Goal: Information Seeking & Learning: Learn about a topic

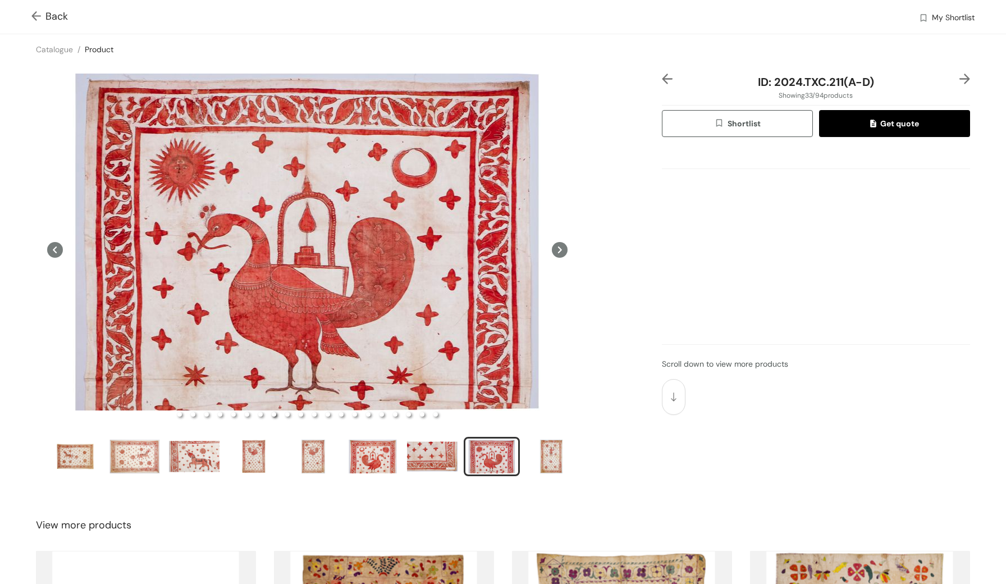
click at [556, 252] on icon at bounding box center [560, 250] width 16 height 16
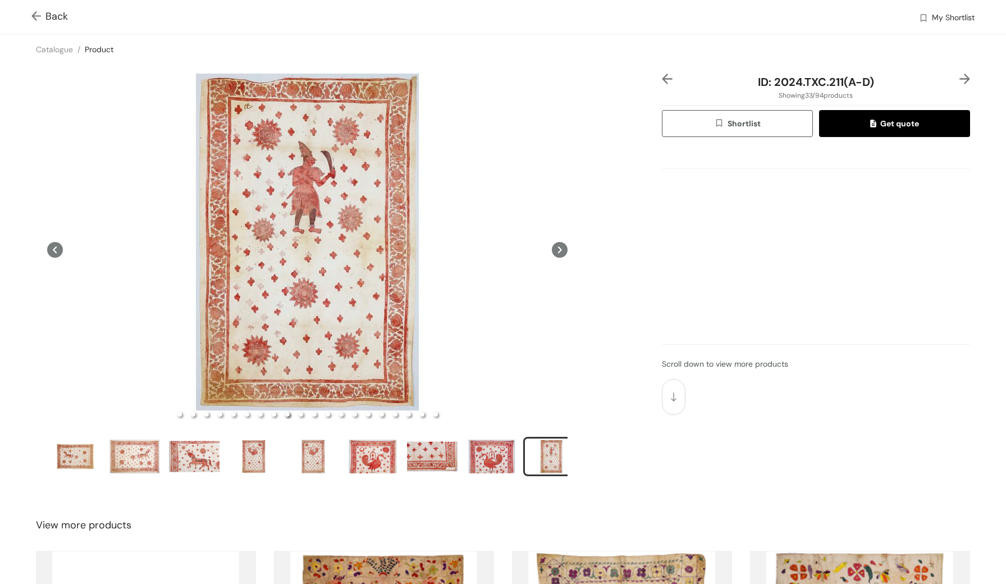
click at [556, 252] on icon at bounding box center [560, 250] width 16 height 16
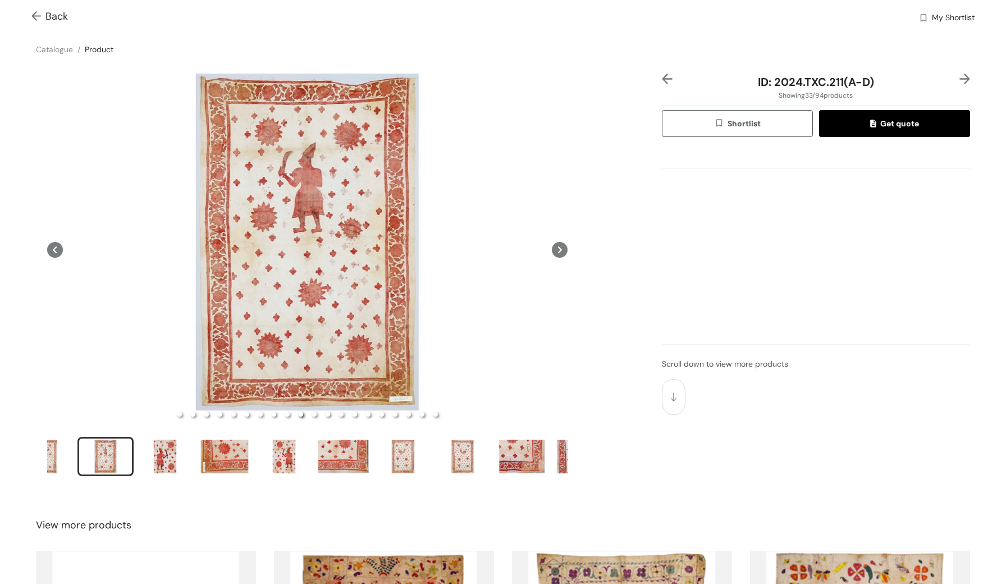
click at [556, 252] on icon at bounding box center [560, 250] width 16 height 16
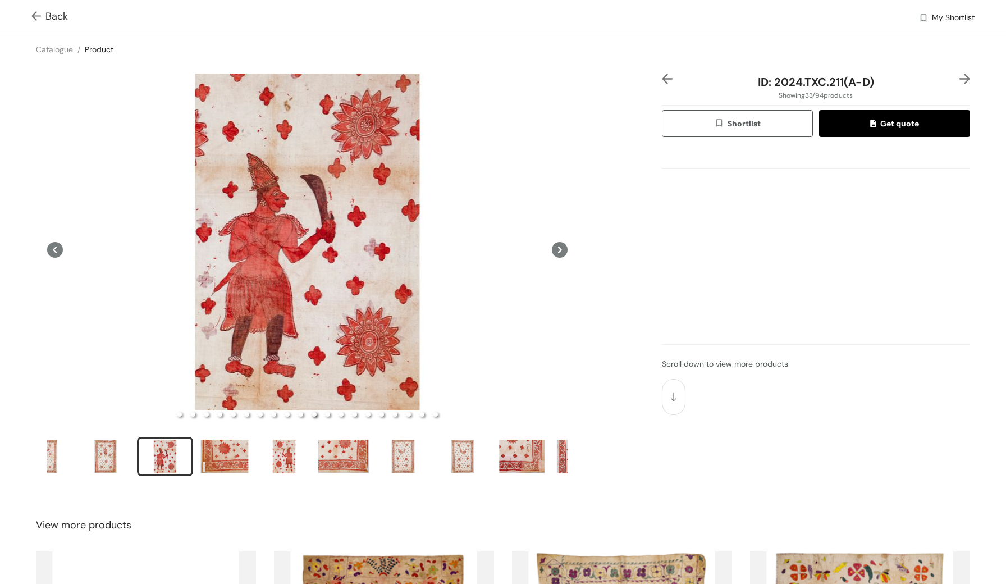
click at [556, 252] on icon at bounding box center [560, 250] width 16 height 16
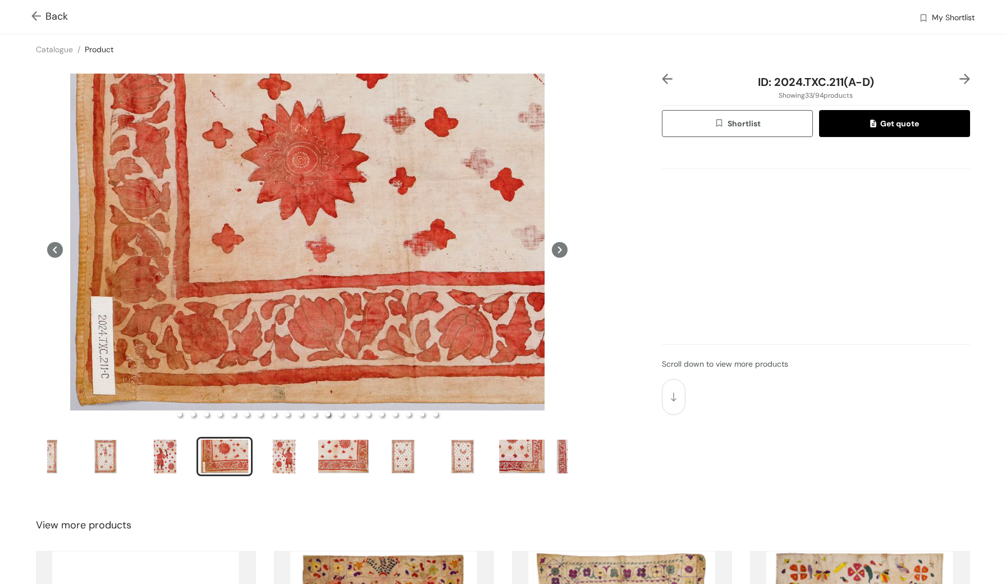
click at [557, 252] on icon at bounding box center [560, 250] width 16 height 16
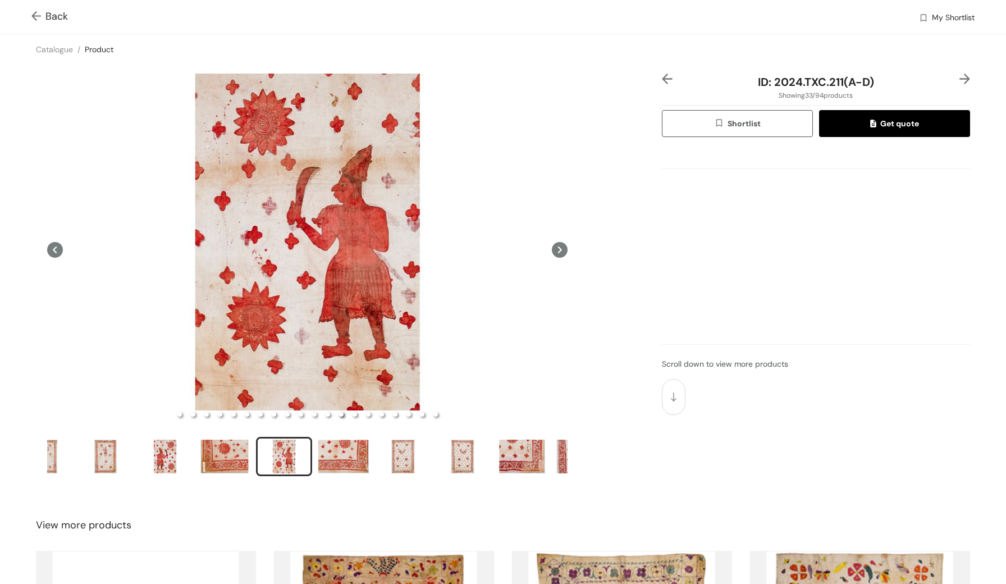
click at [49, 15] on span "Back" at bounding box center [49, 16] width 36 height 15
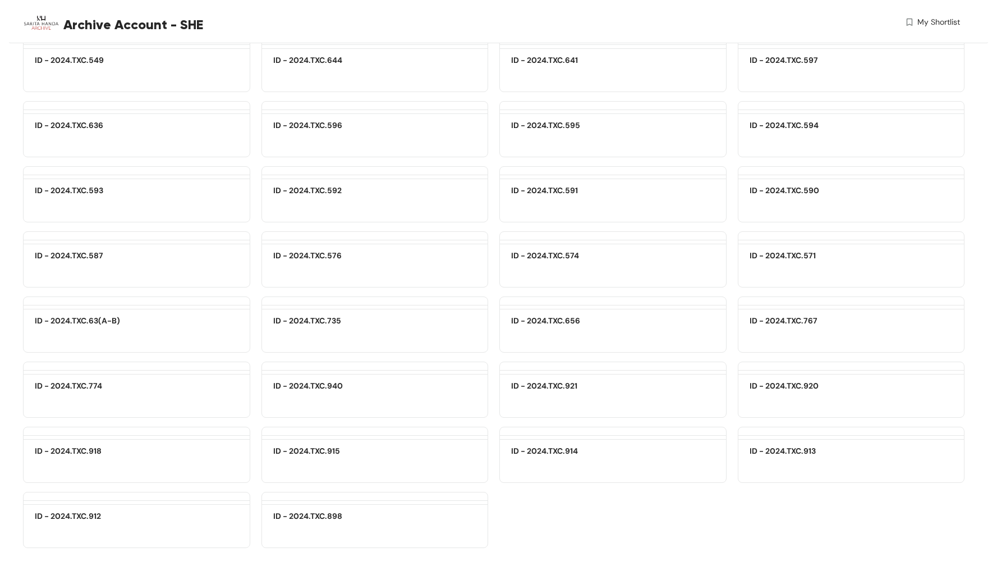
scroll to position [5031, 0]
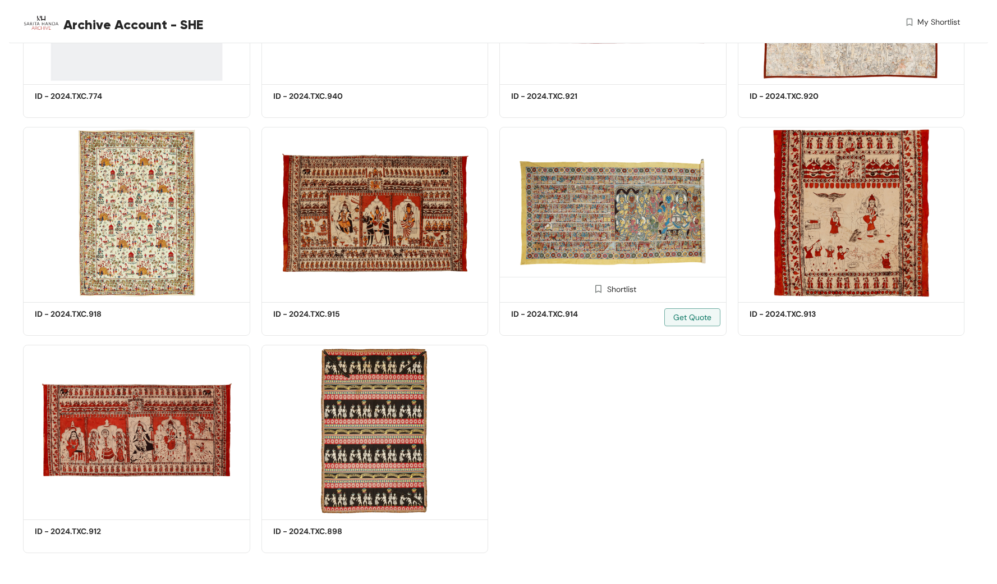
click at [654, 207] on img at bounding box center [612, 212] width 227 height 171
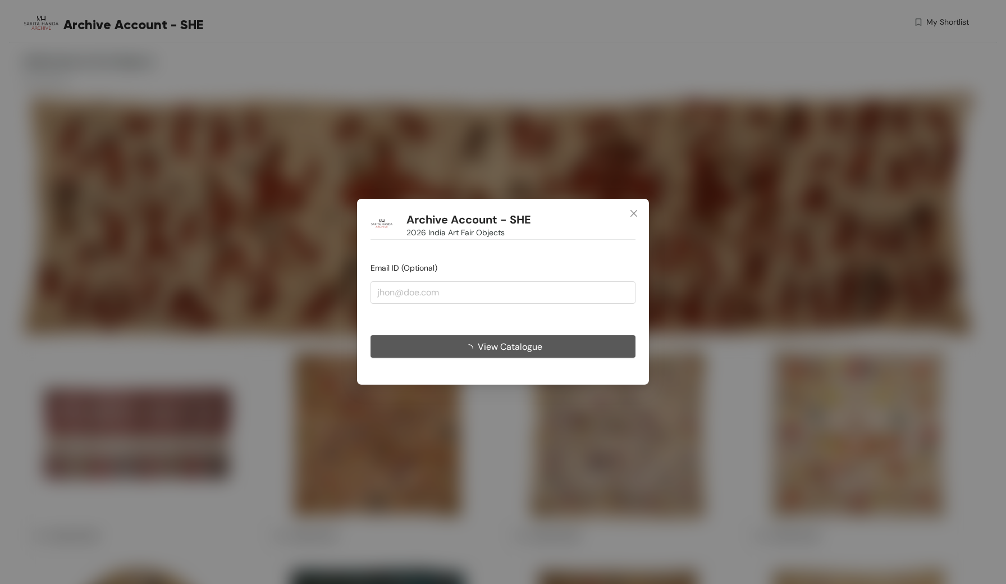
click at [542, 263] on form "Email ID (Optional) View Catalogue" at bounding box center [502, 310] width 265 height 96
click at [635, 210] on icon "close" at bounding box center [633, 213] width 9 height 9
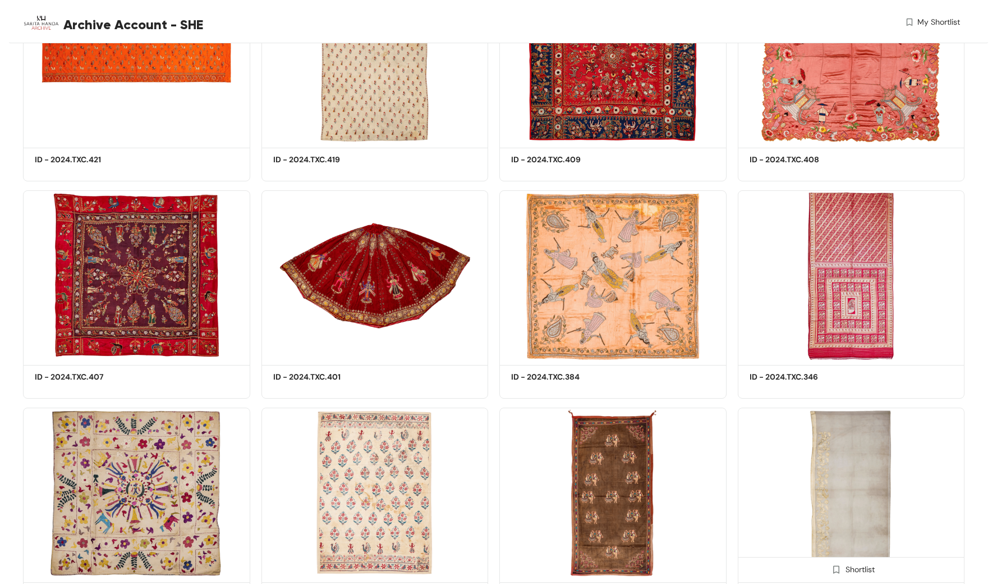
scroll to position [2531, 0]
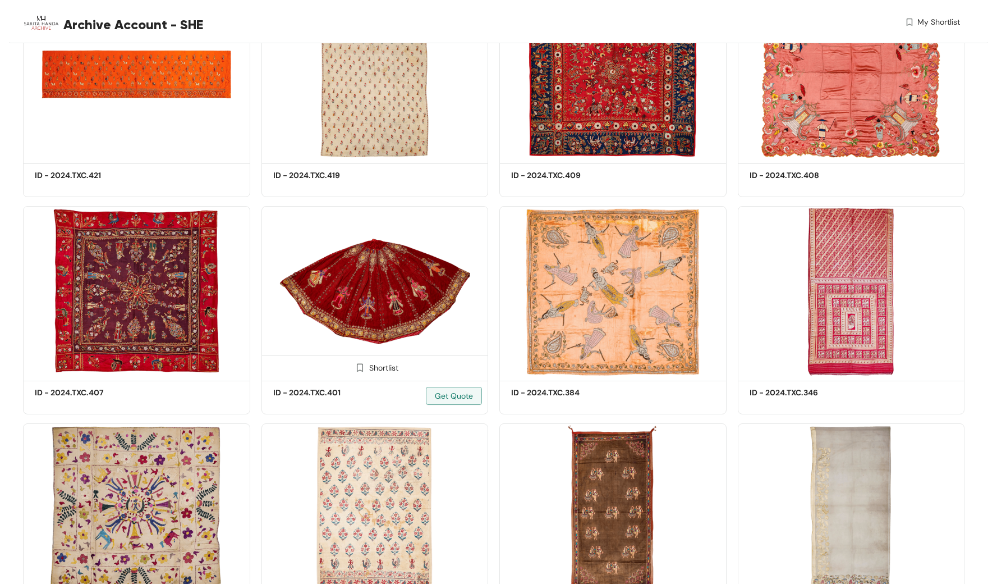
click at [427, 275] on img at bounding box center [375, 291] width 227 height 171
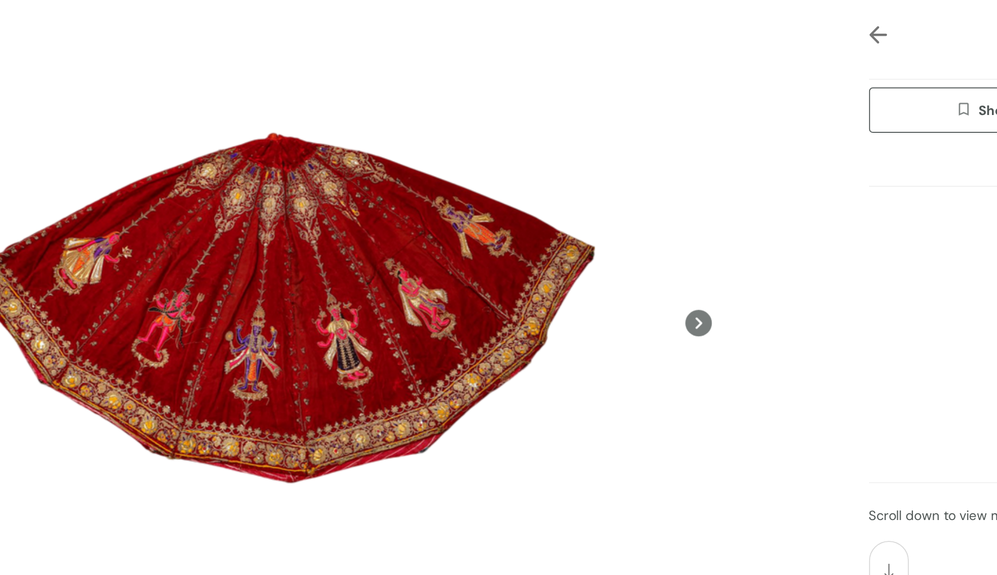
click at [547, 242] on icon at bounding box center [555, 250] width 16 height 16
